Goal: Find specific page/section: Find specific page/section

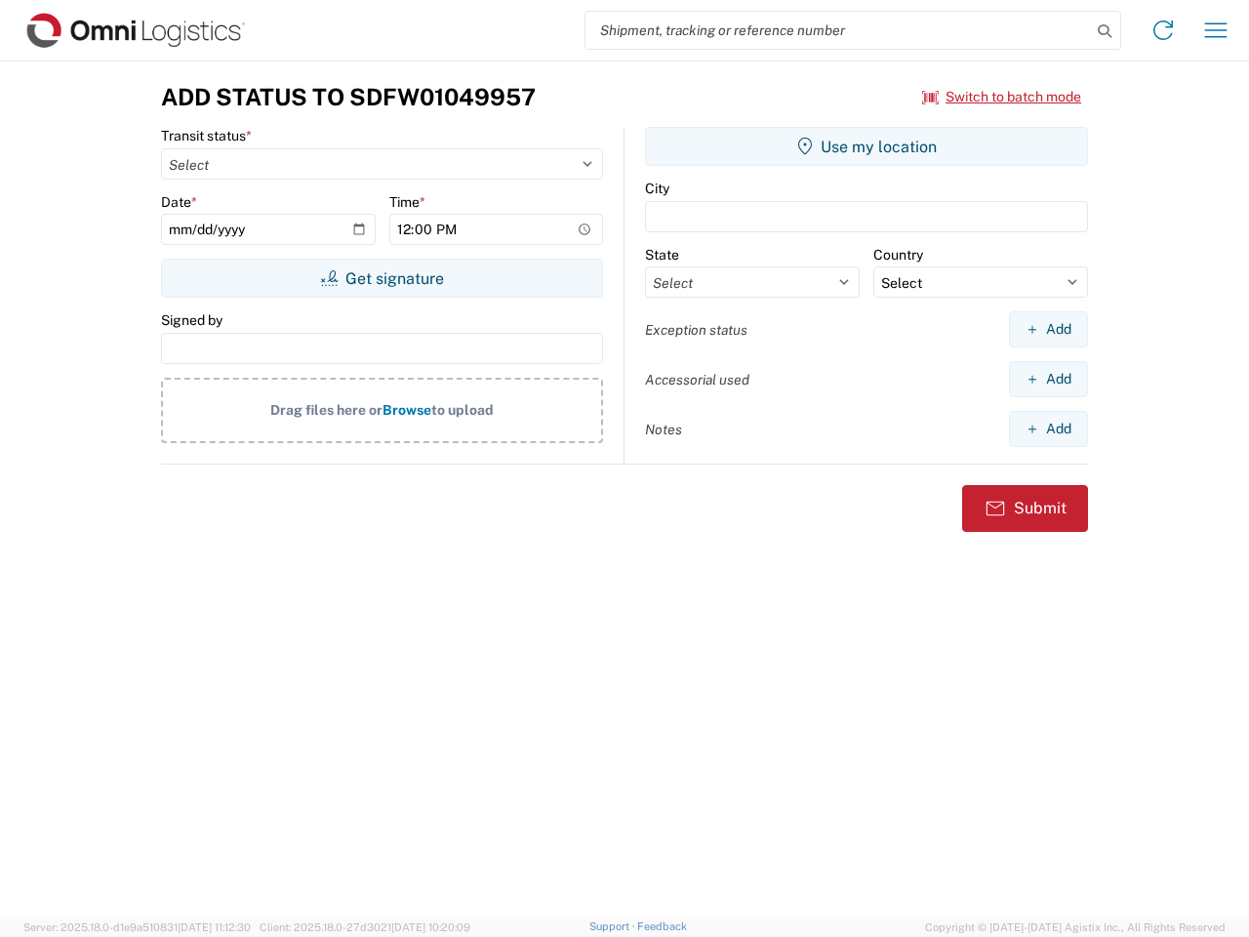
click at [838, 30] on input "search" at bounding box center [837, 30] width 505 height 37
click at [1104, 31] on icon at bounding box center [1104, 31] width 27 height 27
click at [1163, 30] on icon at bounding box center [1162, 30] width 31 height 31
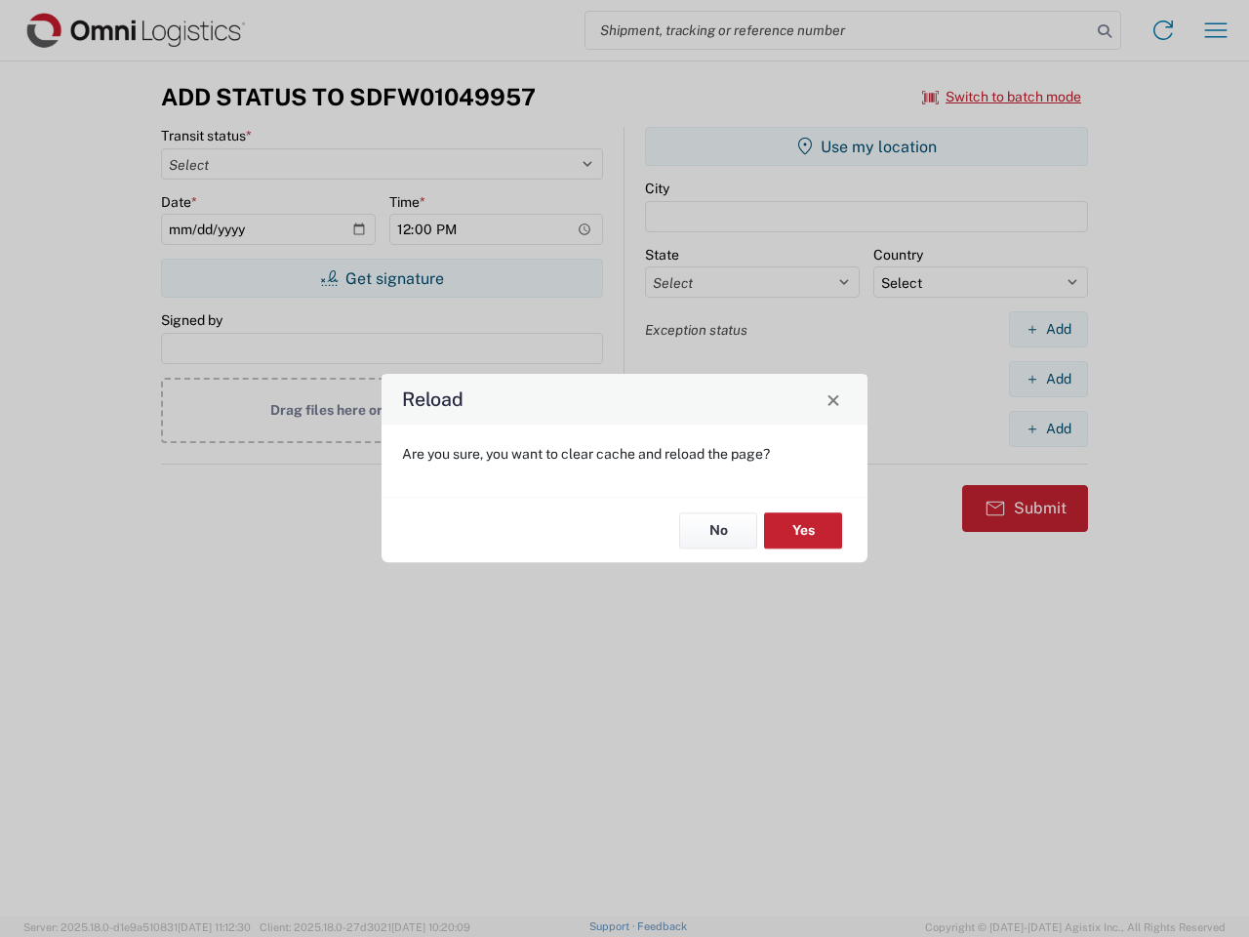
click at [1216, 30] on div "Reload Are you sure, you want to clear cache and reload the page? No Yes" at bounding box center [624, 468] width 1249 height 937
click at [1002, 97] on div "Reload Are you sure, you want to clear cache and reload the page? No Yes" at bounding box center [624, 468] width 1249 height 937
click at [381, 278] on div "Reload Are you sure, you want to clear cache and reload the page? No Yes" at bounding box center [624, 468] width 1249 height 937
click at [866, 146] on div "Reload Are you sure, you want to clear cache and reload the page? No Yes" at bounding box center [624, 468] width 1249 height 937
click at [1048, 329] on div "Reload Are you sure, you want to clear cache and reload the page? No Yes" at bounding box center [624, 468] width 1249 height 937
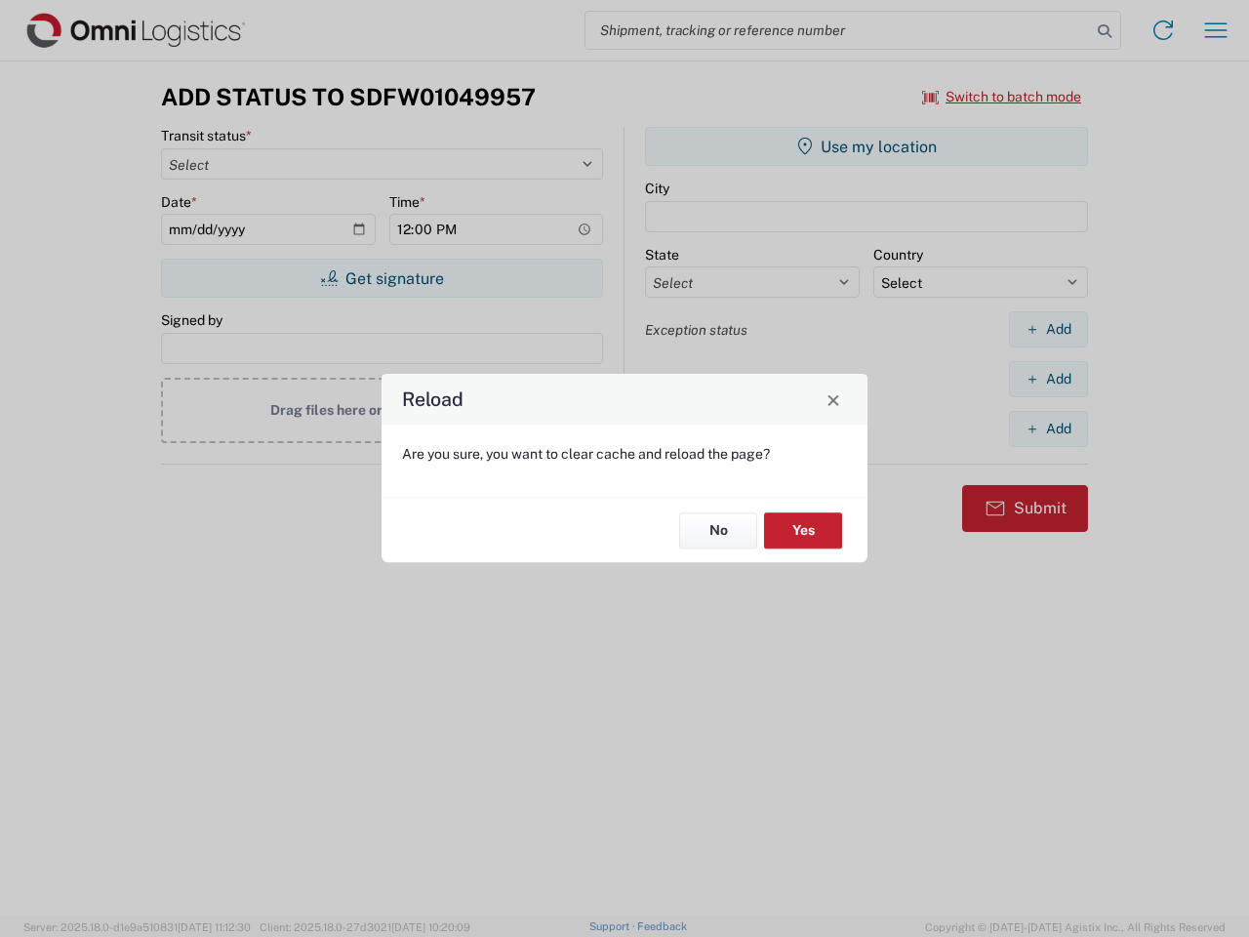
click at [1048, 379] on div "Reload Are you sure, you want to clear cache and reload the page? No Yes" at bounding box center [624, 468] width 1249 height 937
click at [1048, 428] on div "Reload Are you sure, you want to clear cache and reload the page? No Yes" at bounding box center [624, 468] width 1249 height 937
